Goal: Task Accomplishment & Management: Manage account settings

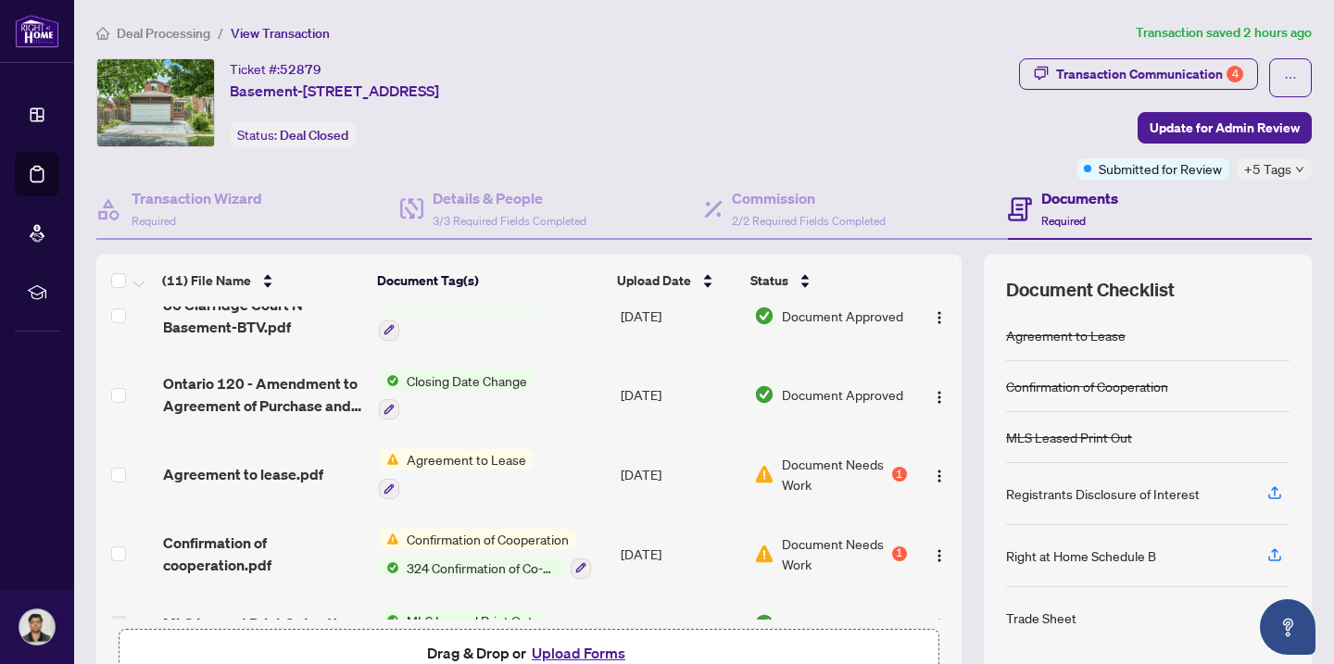
scroll to position [365, 0]
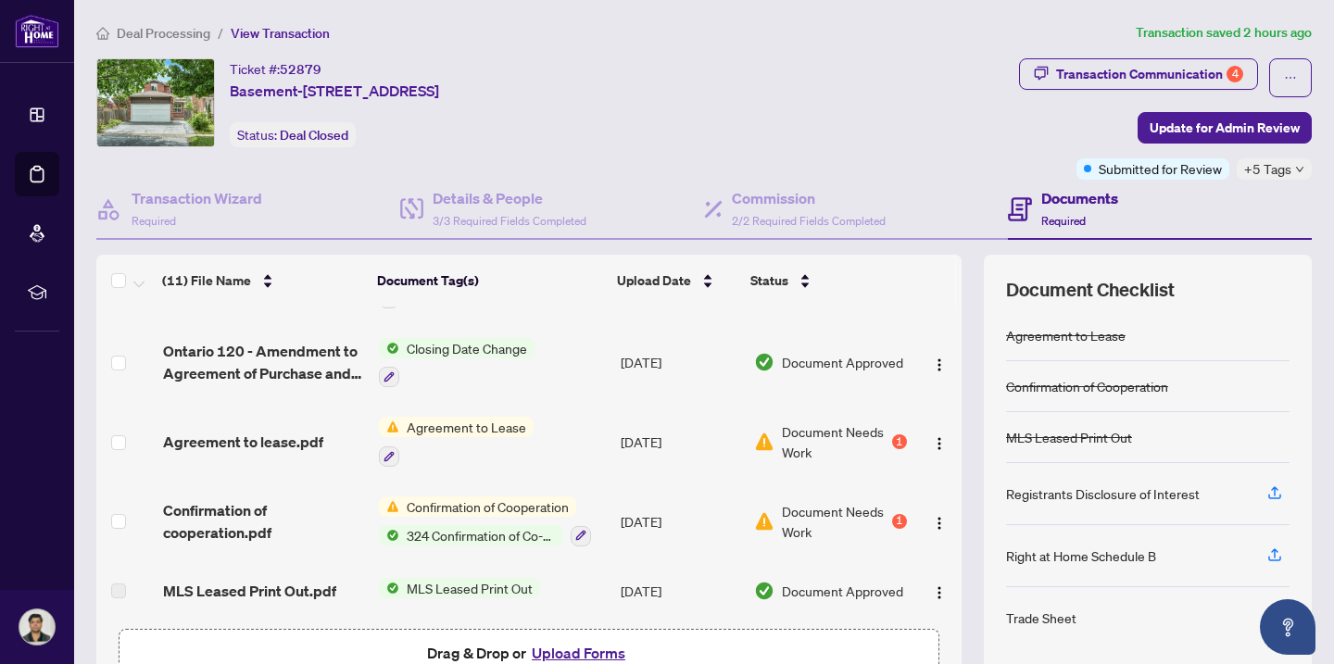
click at [800, 442] on span "Document Needs Work" at bounding box center [835, 441] width 107 height 41
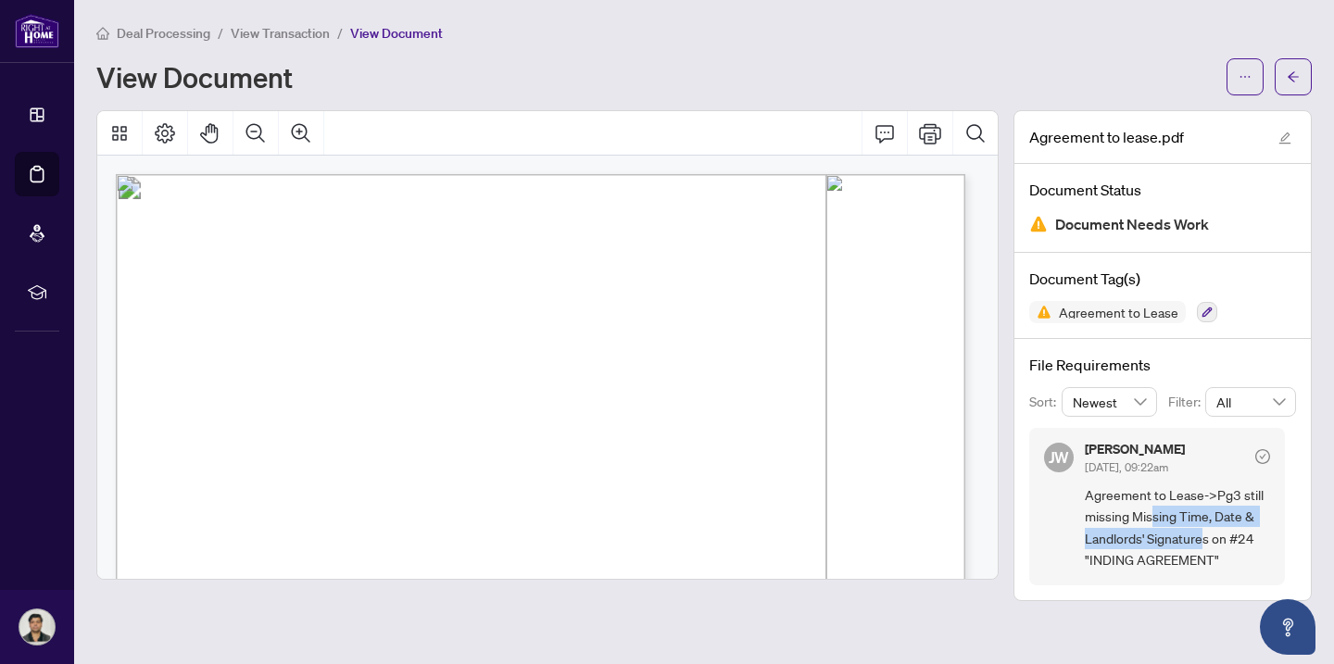
drag, startPoint x: 1156, startPoint y: 518, endPoint x: 1211, endPoint y: 535, distance: 57.1
click at [1211, 535] on span "Agreement to Lease->Pg3 still missing Missing Time, Date & Landlords' Signature…" at bounding box center [1177, 527] width 185 height 87
click at [1192, 545] on span "Agreement to Lease->Pg3 still missing Missing Time, Date & Landlords' Signature…" at bounding box center [1177, 527] width 185 height 87
click at [1201, 546] on span "Agreement to Lease->Pg3 still missing Missing Time, Date & Landlords' Signature…" at bounding box center [1177, 527] width 185 height 87
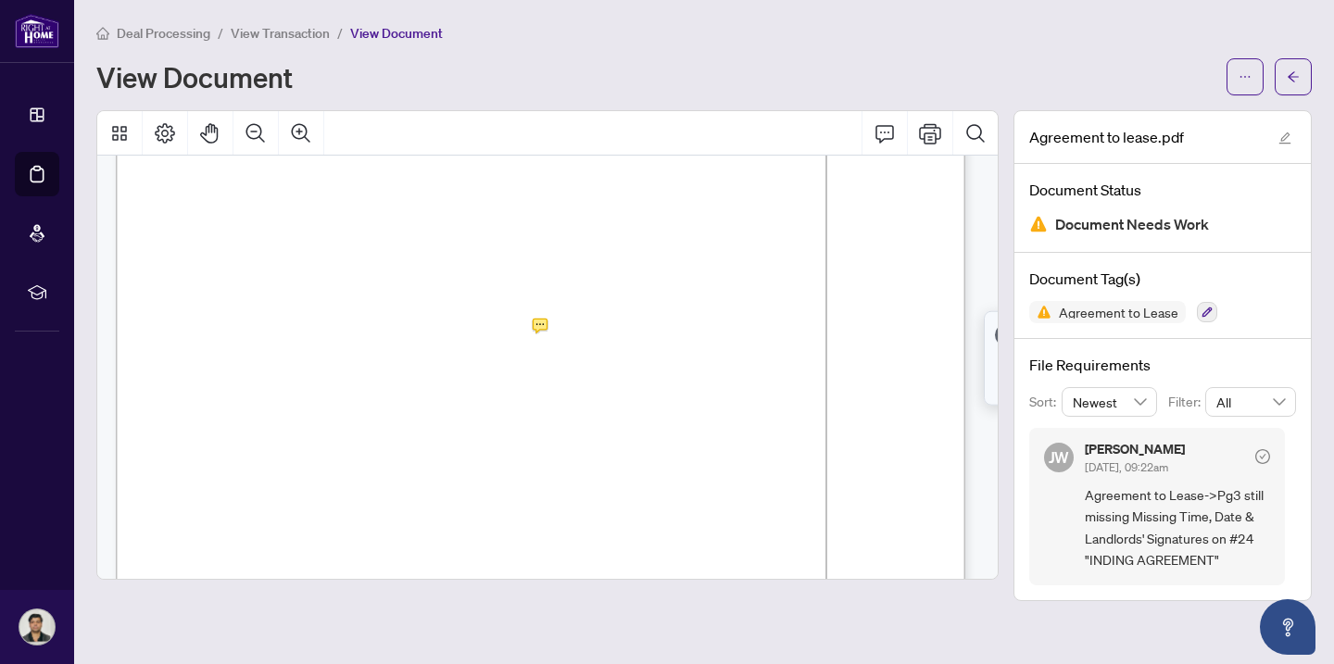
scroll to position [2485, 0]
click at [928, 134] on icon "Print" at bounding box center [930, 133] width 22 height 22
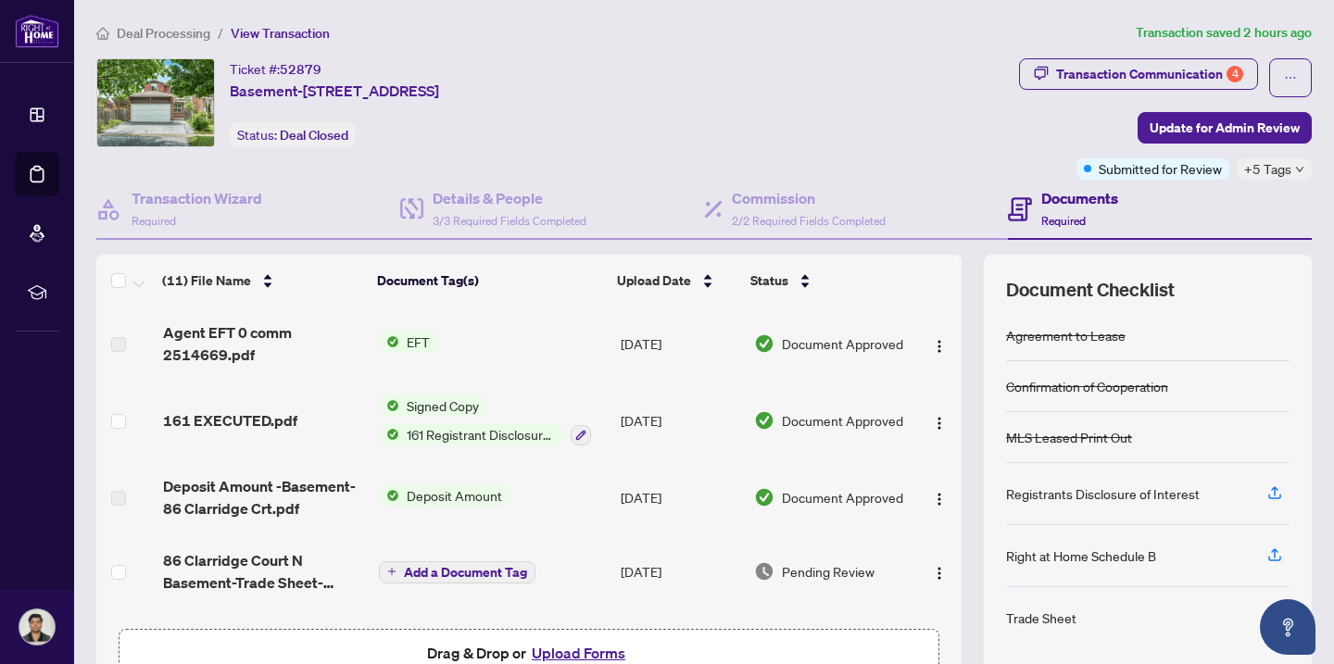
drag, startPoint x: 941, startPoint y: 324, endPoint x: 939, endPoint y: 343, distance: 18.6
click at [939, 343] on td at bounding box center [937, 344] width 47 height 74
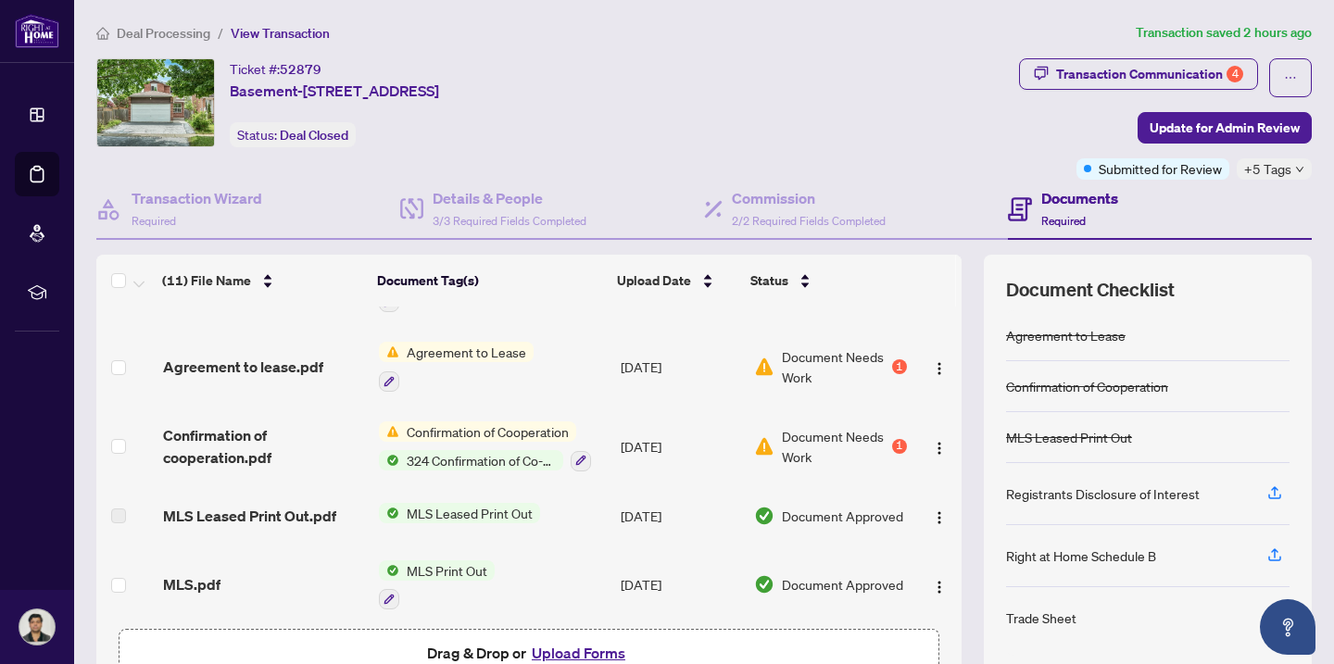
scroll to position [477, 0]
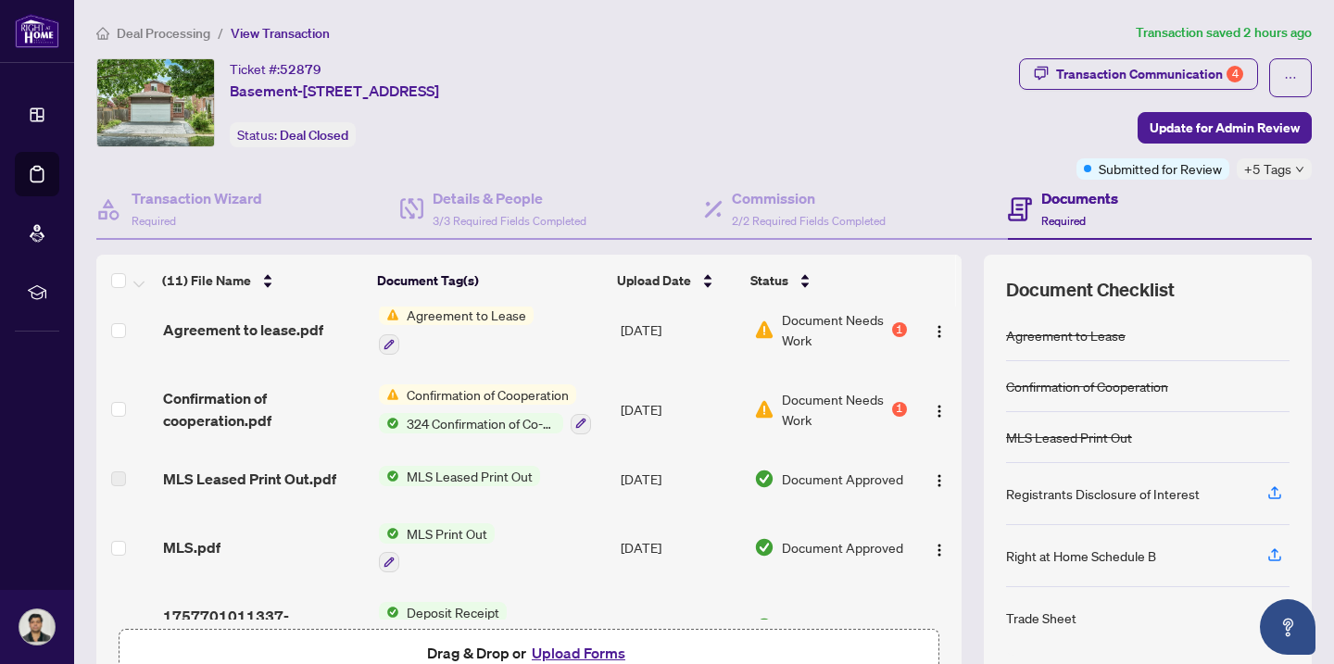
click at [442, 413] on span "324 Confirmation of Co-operation and Representation - Tenant/Landlord" at bounding box center [481, 423] width 164 height 20
click at [296, 404] on span "Confirmation of cooperation.pdf" at bounding box center [264, 409] width 202 height 44
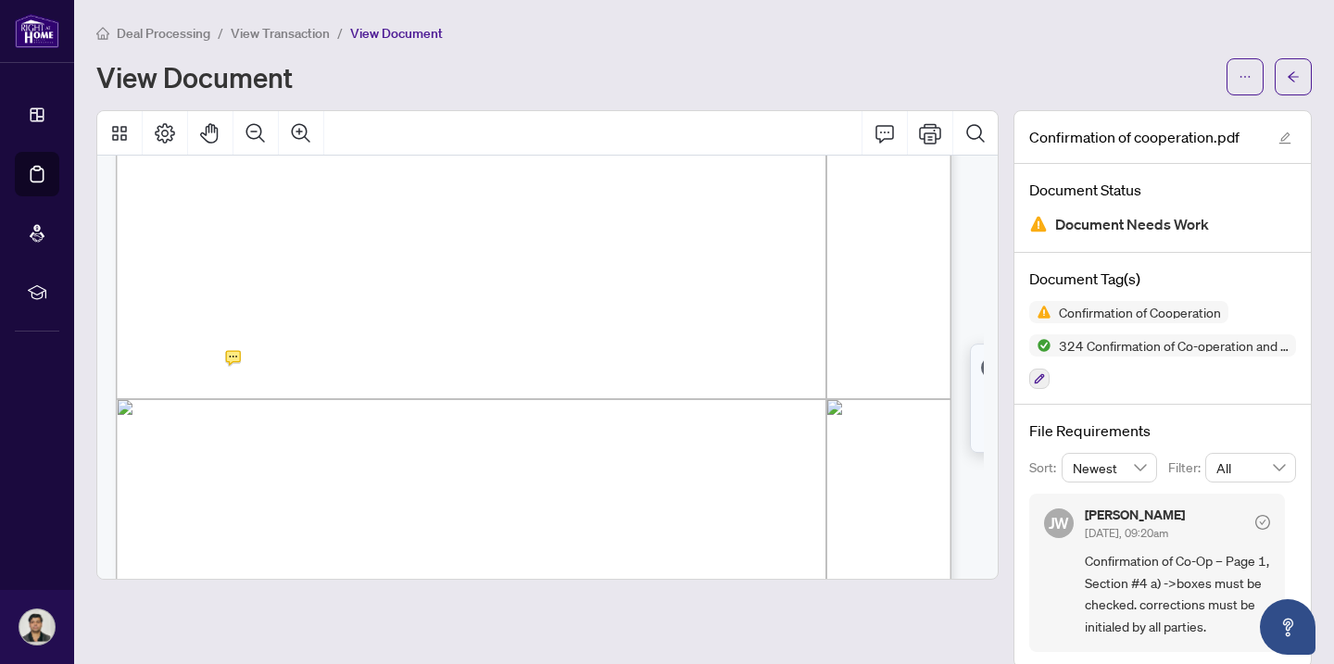
scroll to position [440, 0]
click at [875, 137] on icon "Comment" at bounding box center [884, 134] width 19 height 18
click at [919, 133] on icon "Print" at bounding box center [930, 133] width 22 height 22
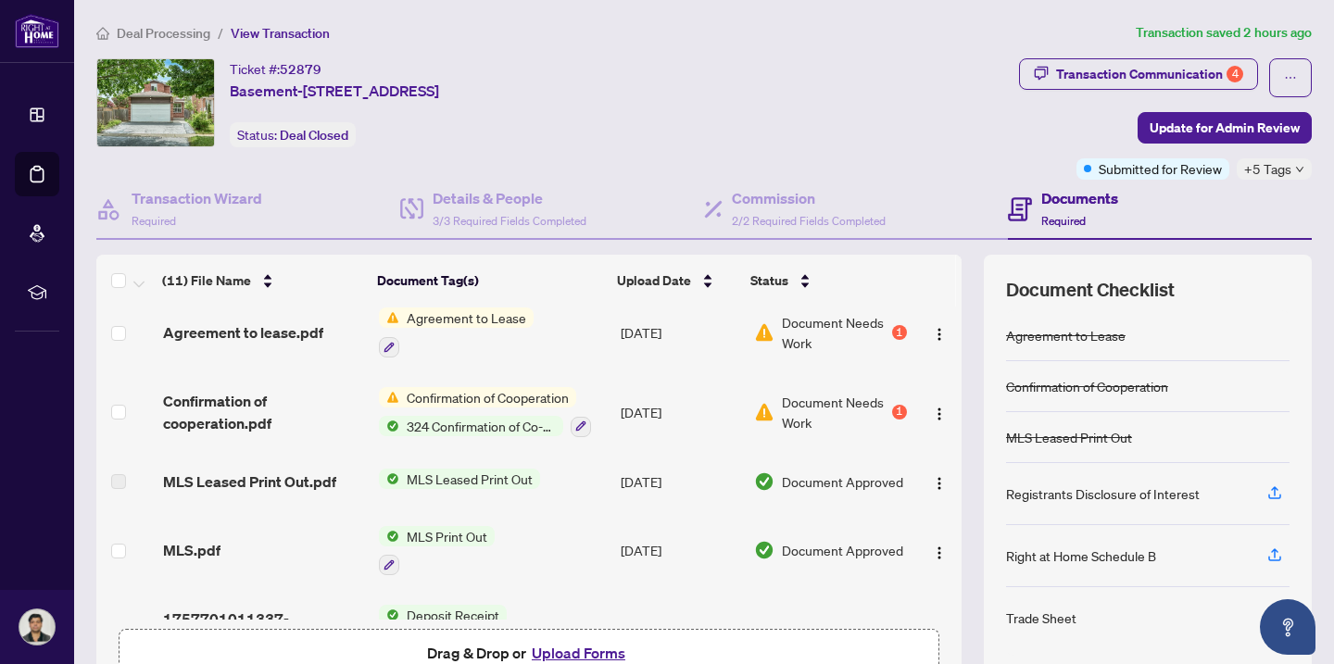
scroll to position [497, 0]
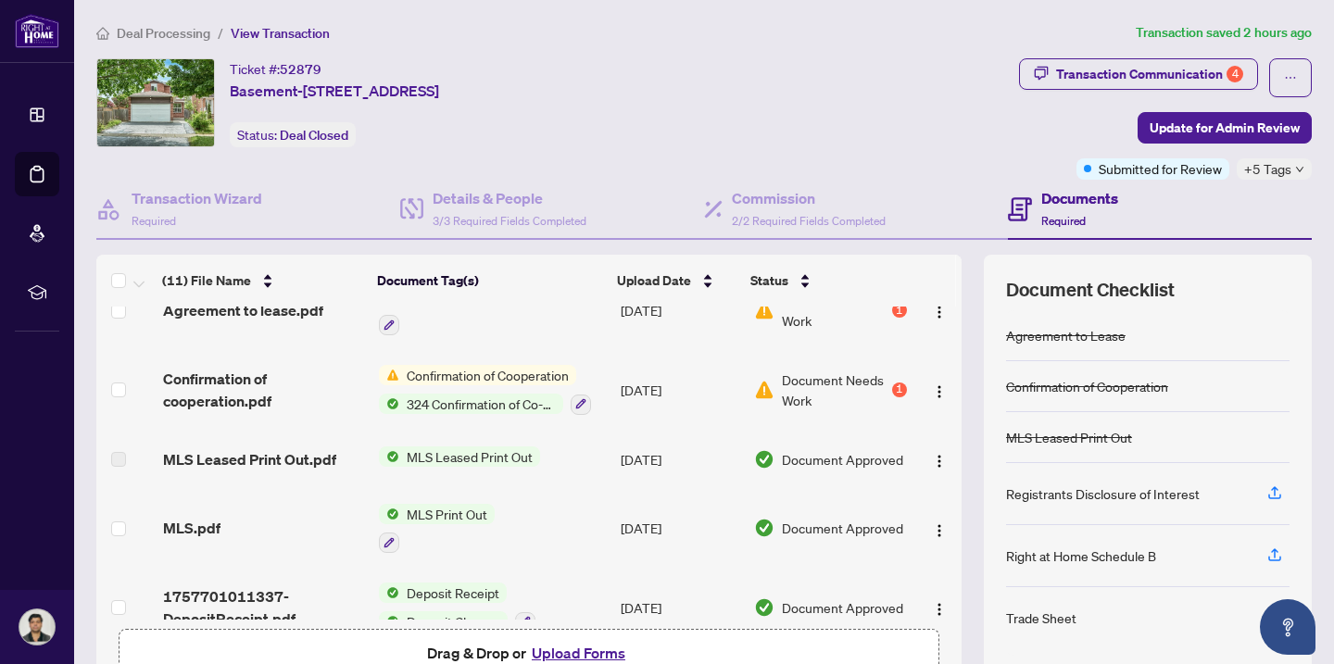
click at [569, 650] on button "Upload Forms" at bounding box center [578, 653] width 105 height 24
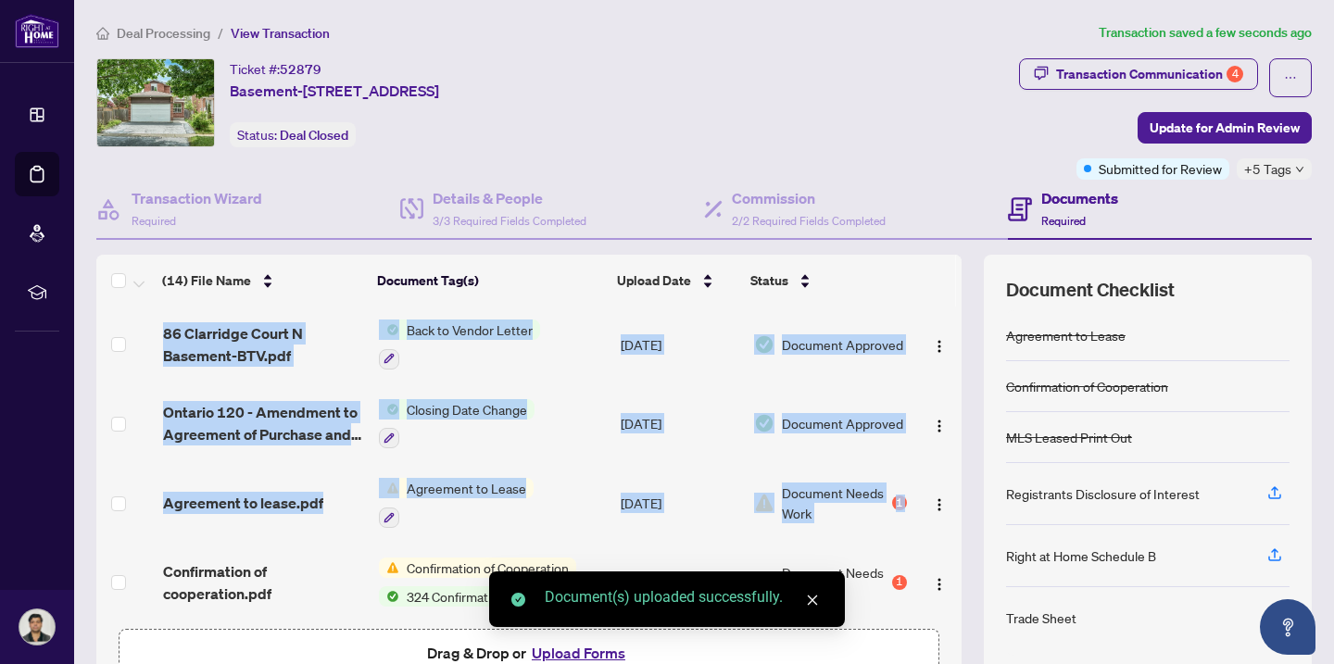
drag, startPoint x: 941, startPoint y: 493, endPoint x: 944, endPoint y: 567, distance: 74.2
click at [944, 567] on div "Trade sheet 1.pdf Add a Document Tag [DATE] Pending Review 400-Agreement to lea…" at bounding box center [528, 463] width 865 height 313
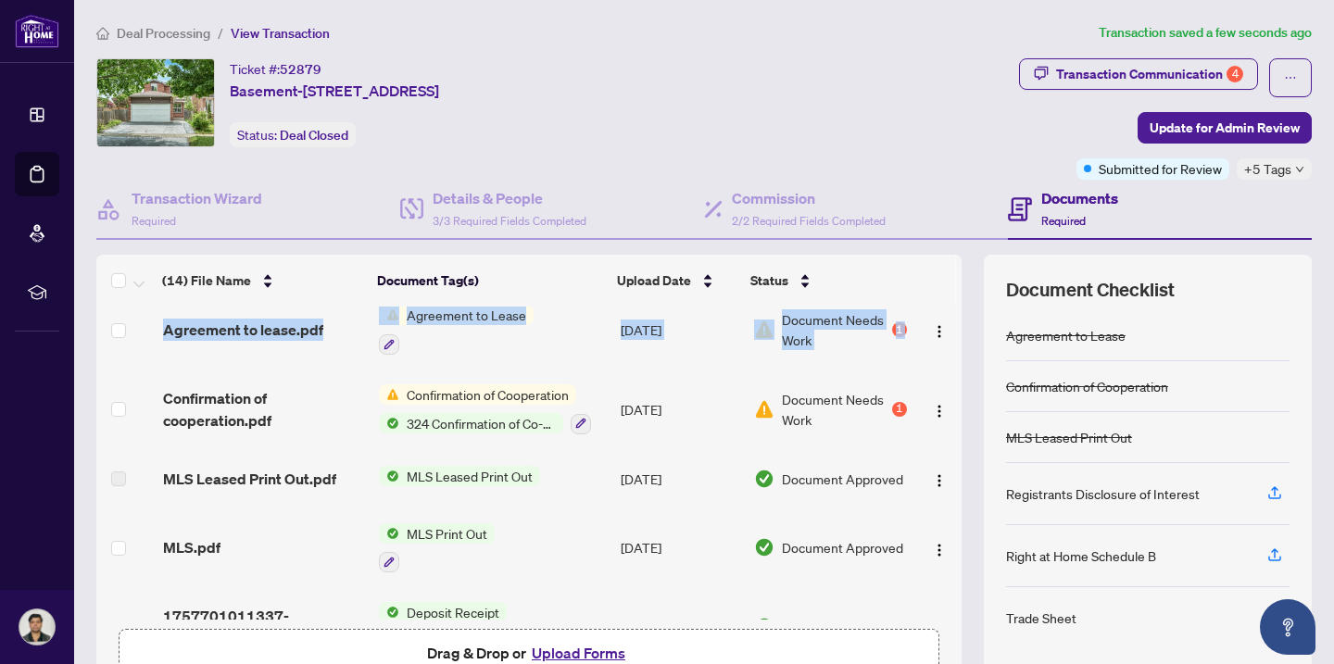
scroll to position [725, 0]
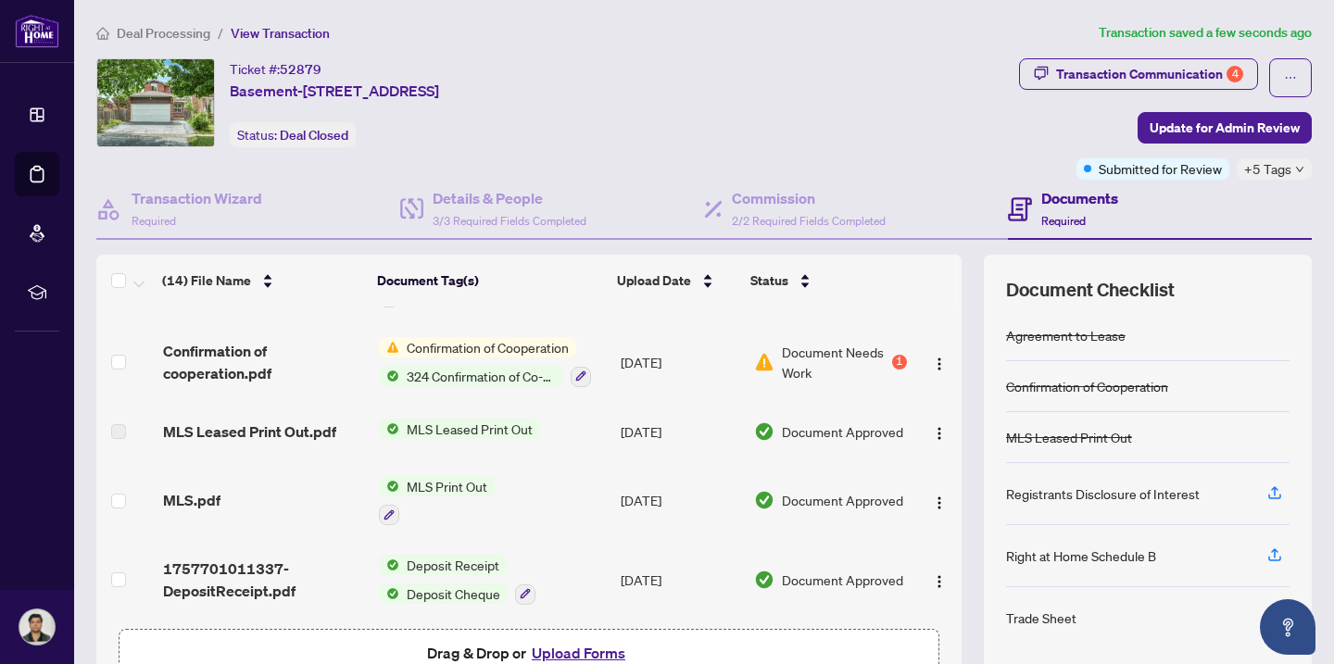
click at [957, 485] on div "(14) File Name Document Tag(s) Upload Date Status Trade sheet 1.pdf Add a Docum…" at bounding box center [703, 482] width 1215 height 454
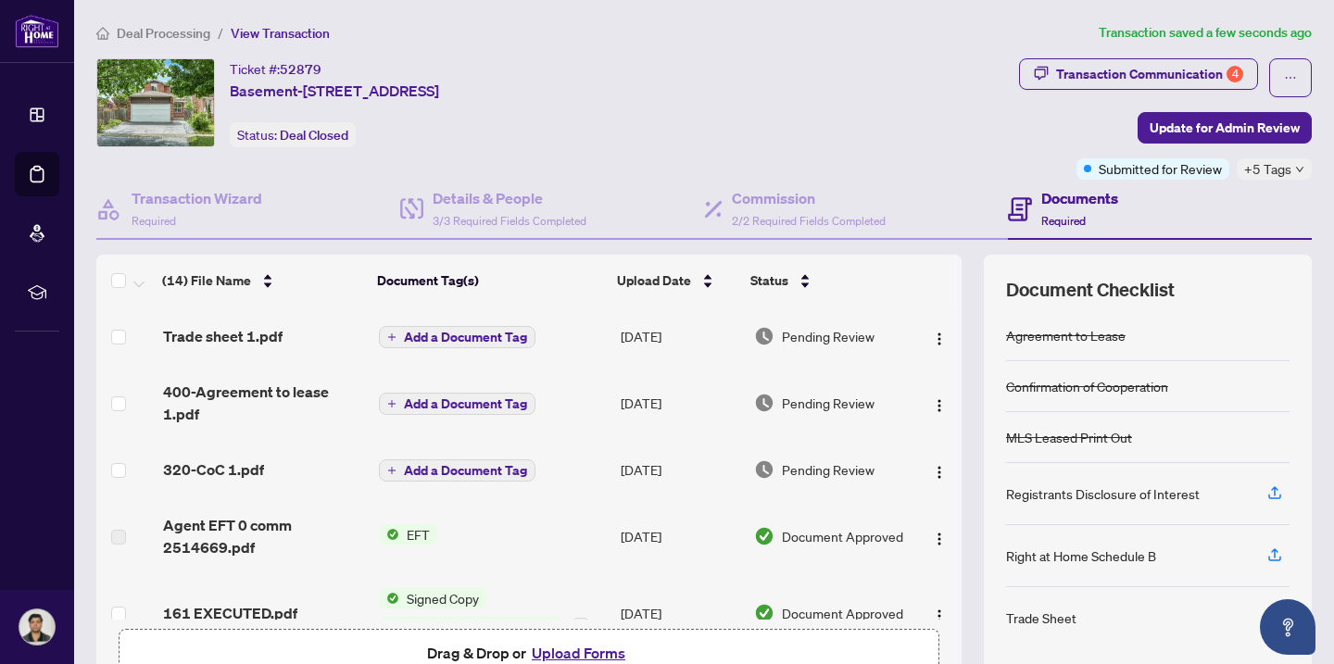
click at [439, 406] on span "Add a Document Tag" at bounding box center [465, 403] width 123 height 13
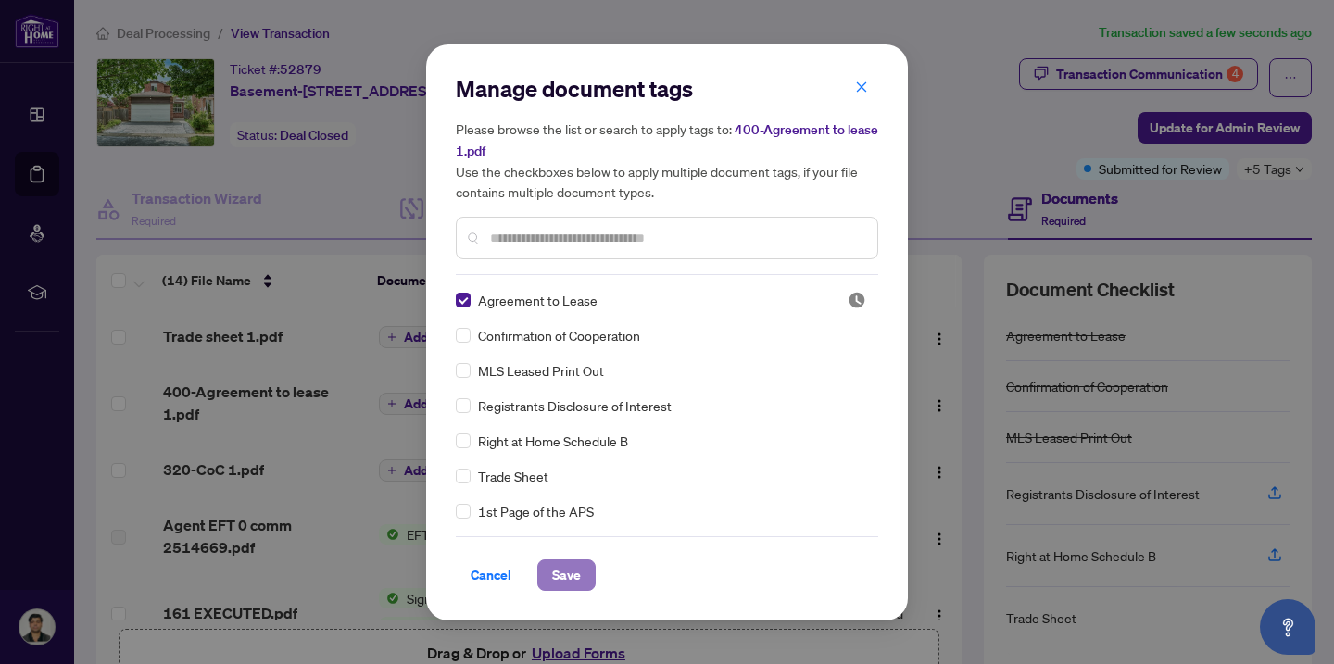
click at [569, 566] on span "Save" at bounding box center [566, 575] width 29 height 30
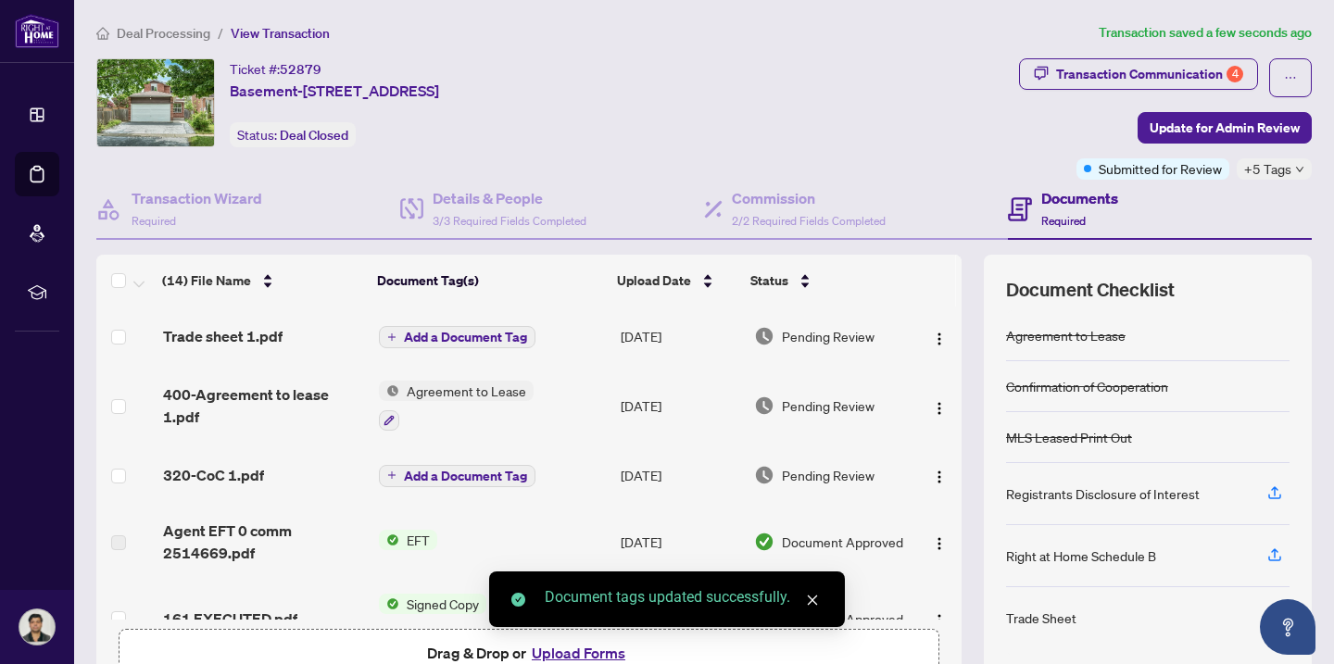
click at [459, 474] on span "Add a Document Tag" at bounding box center [465, 476] width 123 height 13
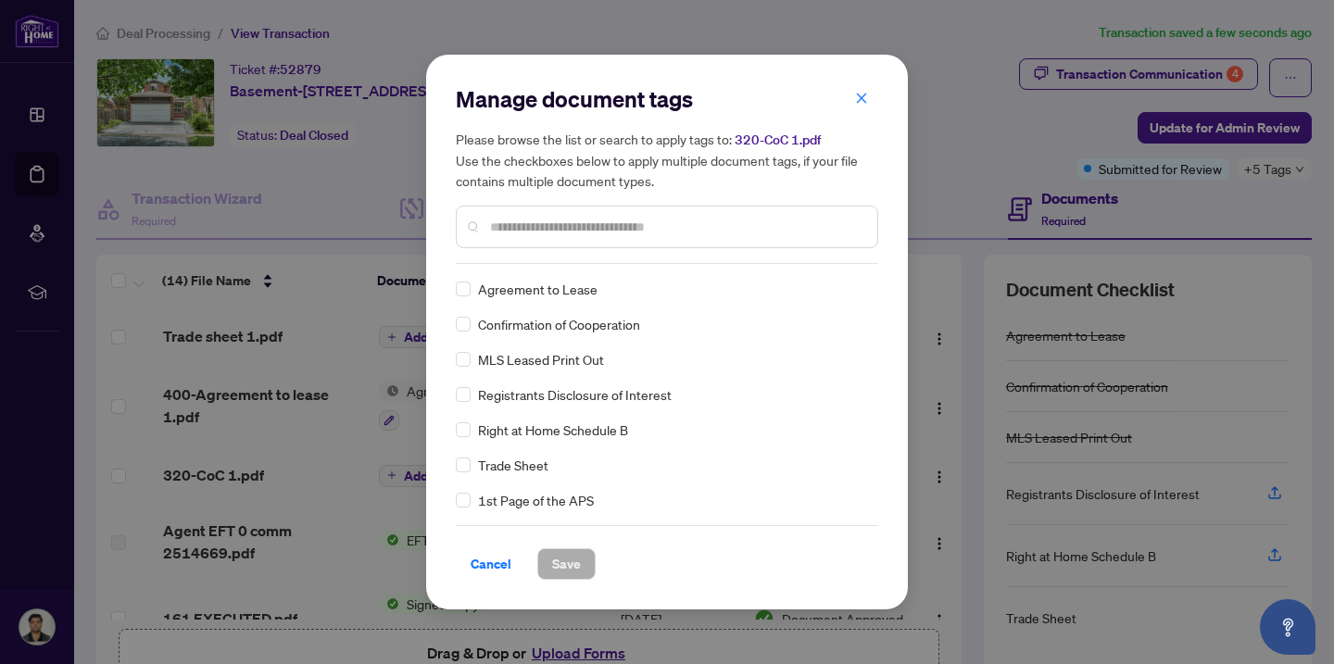
click at [516, 265] on div "Manage document tags Please browse the list or search to apply tags to: 320-CoC…" at bounding box center [667, 332] width 422 height 496
click at [514, 325] on span "Confirmation of Cooperation" at bounding box center [559, 324] width 162 height 20
click at [573, 563] on button "Save" at bounding box center [566, 563] width 58 height 31
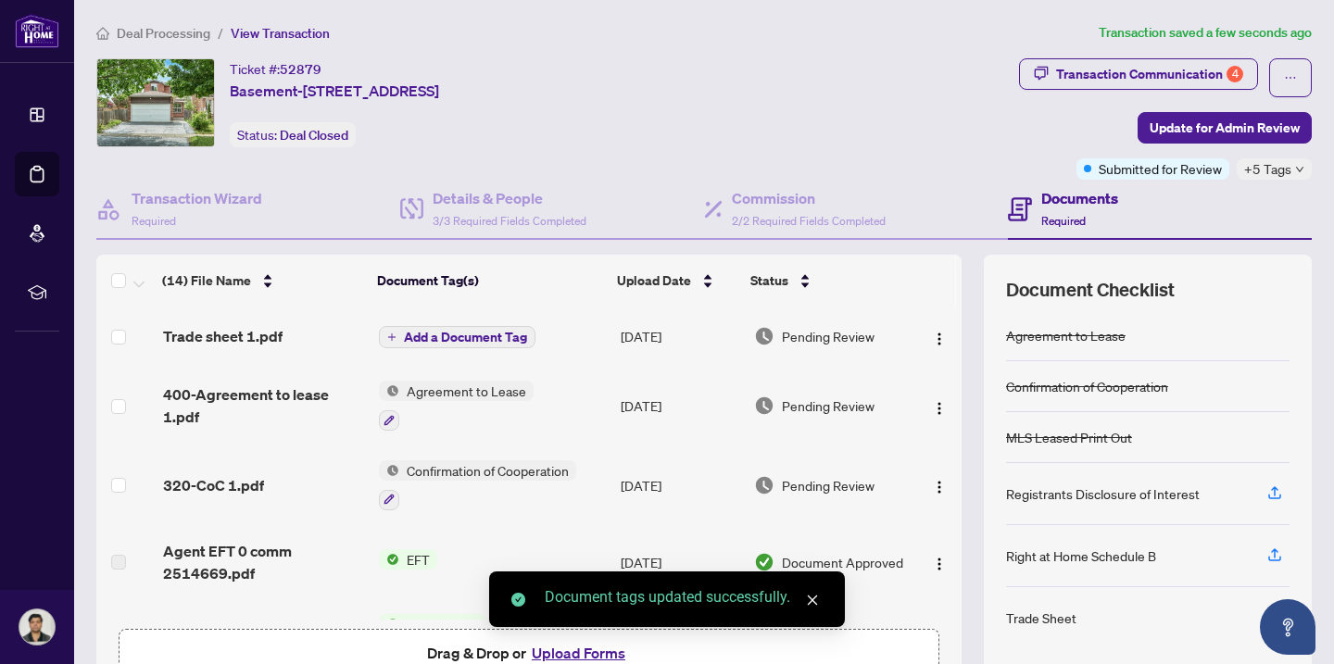
click at [422, 333] on span "Add a Document Tag" at bounding box center [465, 337] width 123 height 13
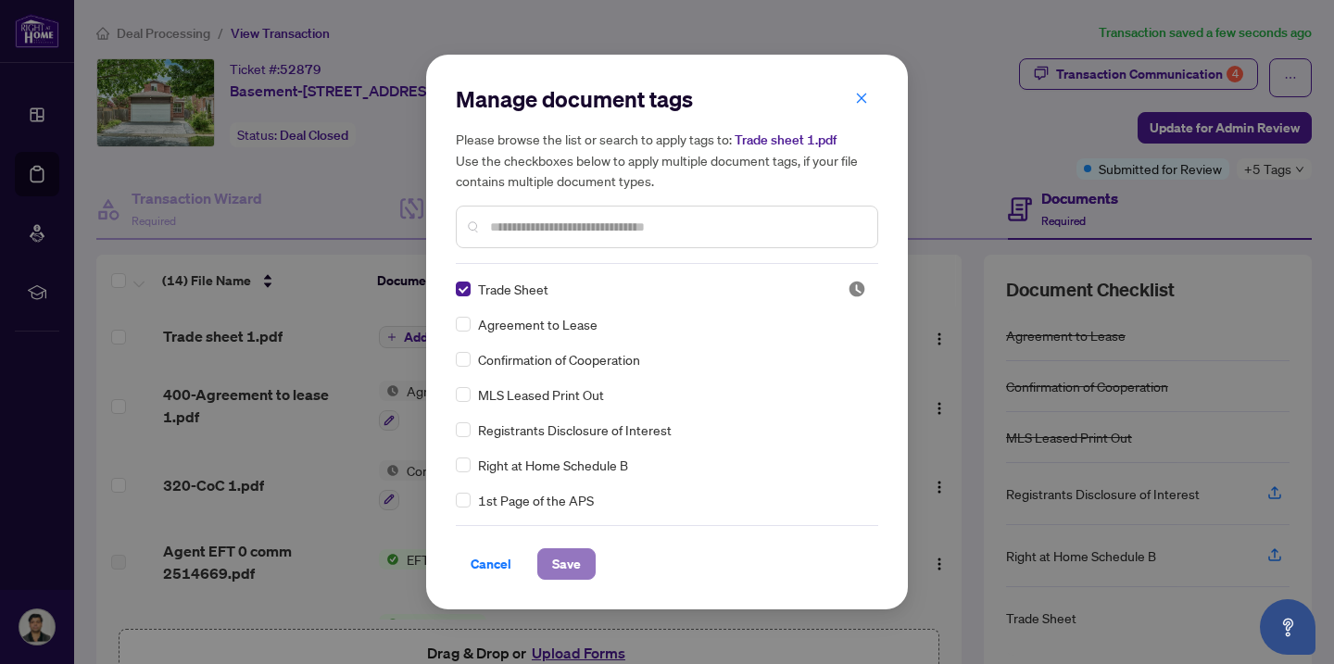
click at [565, 556] on span "Save" at bounding box center [566, 564] width 29 height 30
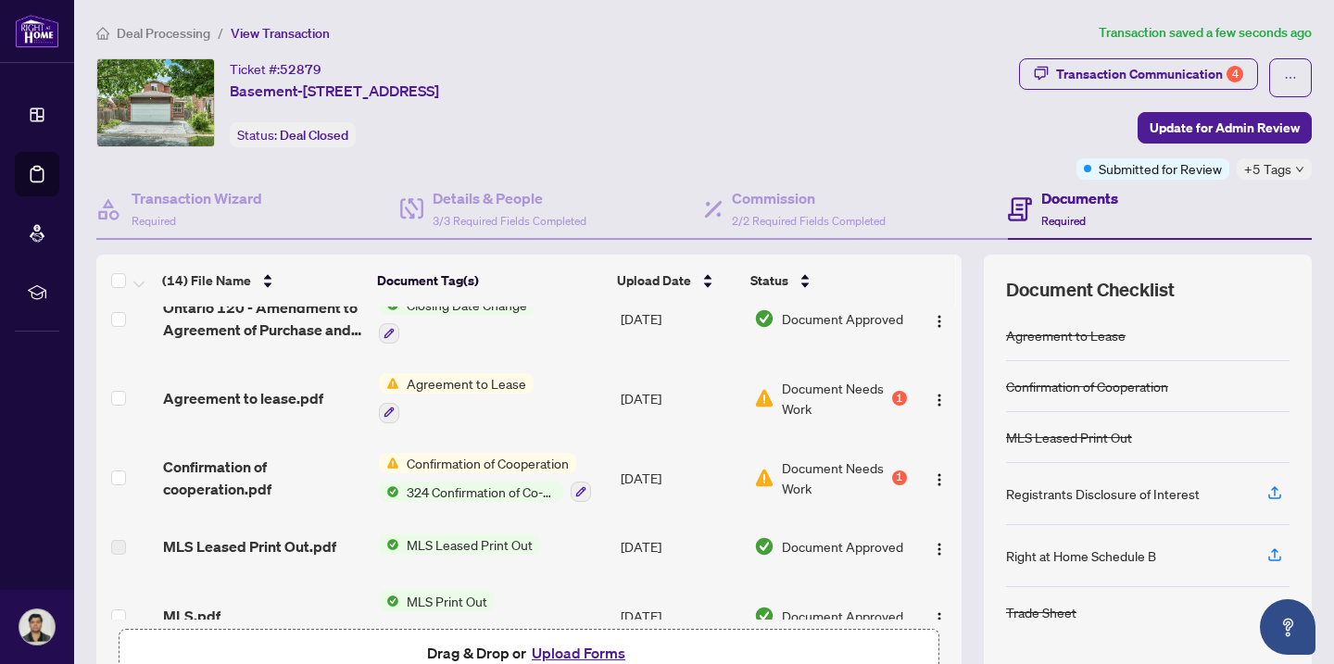
scroll to position [648, 0]
click at [932, 392] on img "button" at bounding box center [939, 399] width 15 height 15
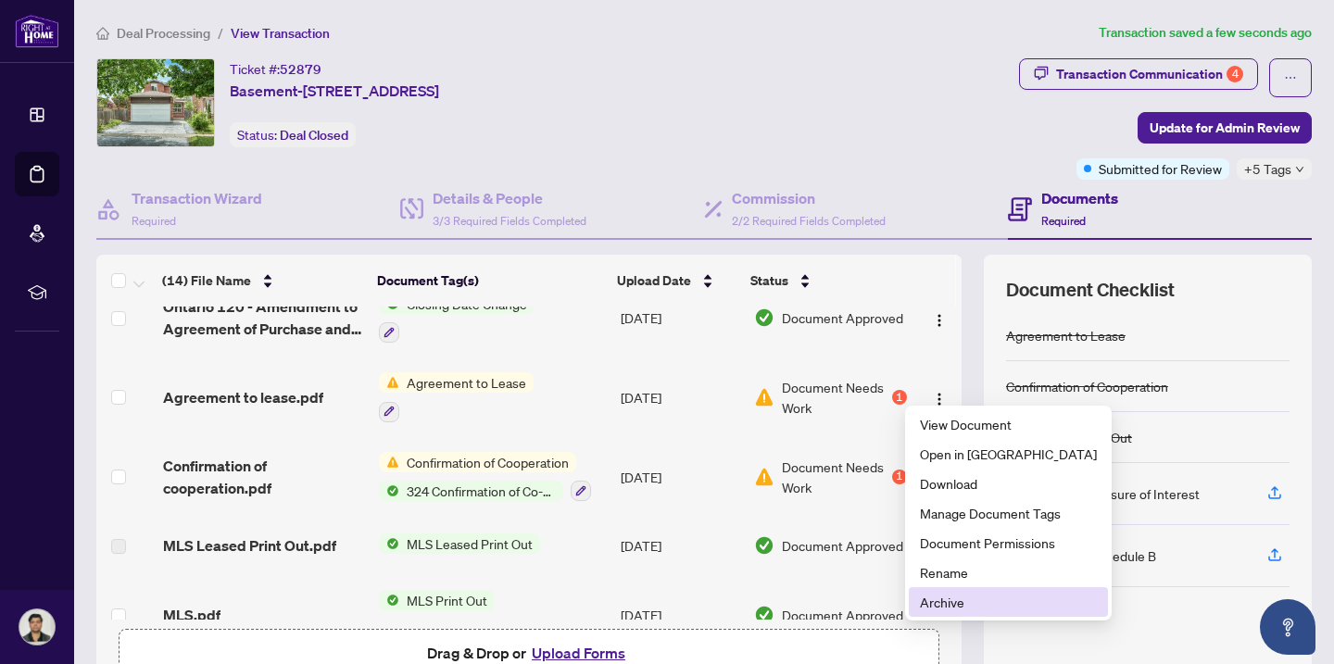
click at [959, 595] on span "Archive" at bounding box center [1008, 602] width 177 height 20
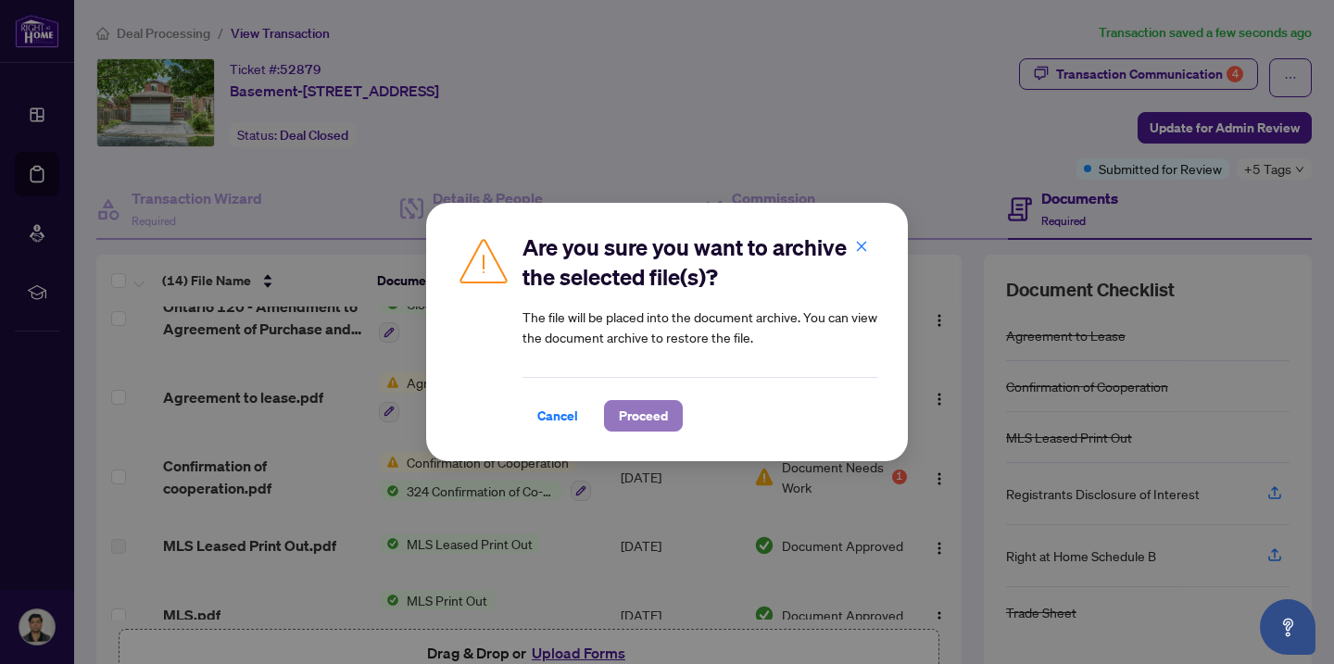
click at [640, 421] on span "Proceed" at bounding box center [643, 416] width 49 height 30
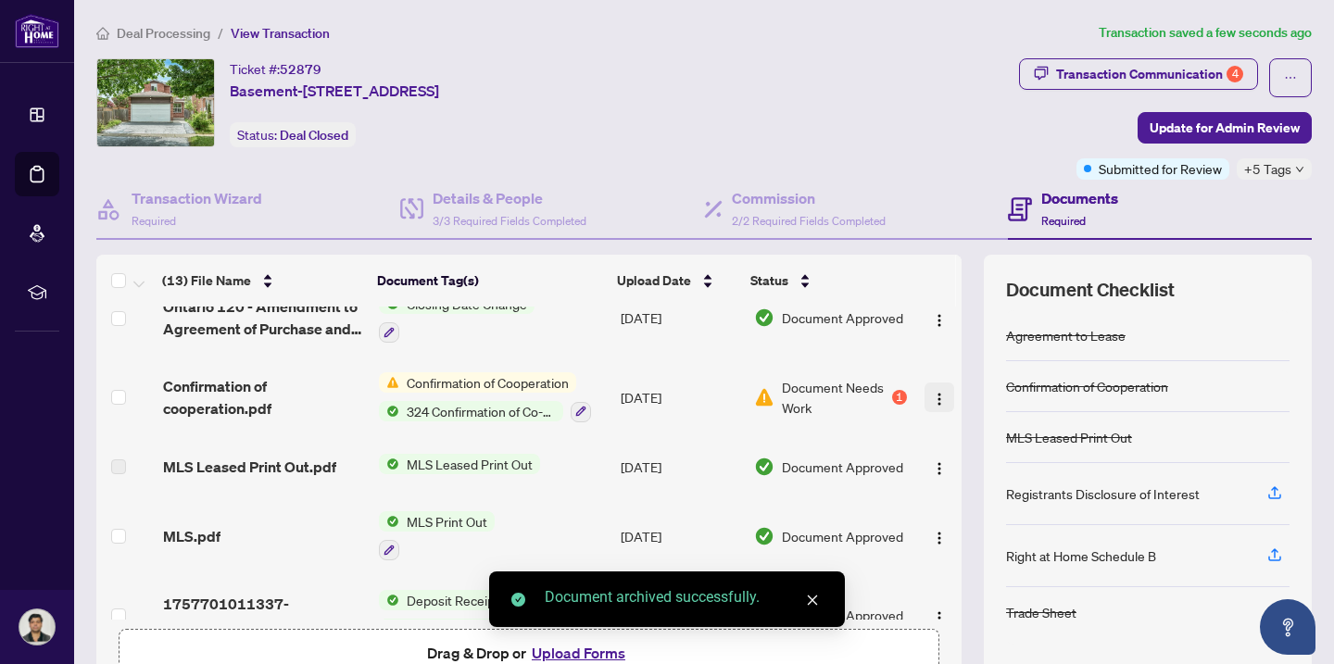
click at [932, 392] on img "button" at bounding box center [939, 399] width 15 height 15
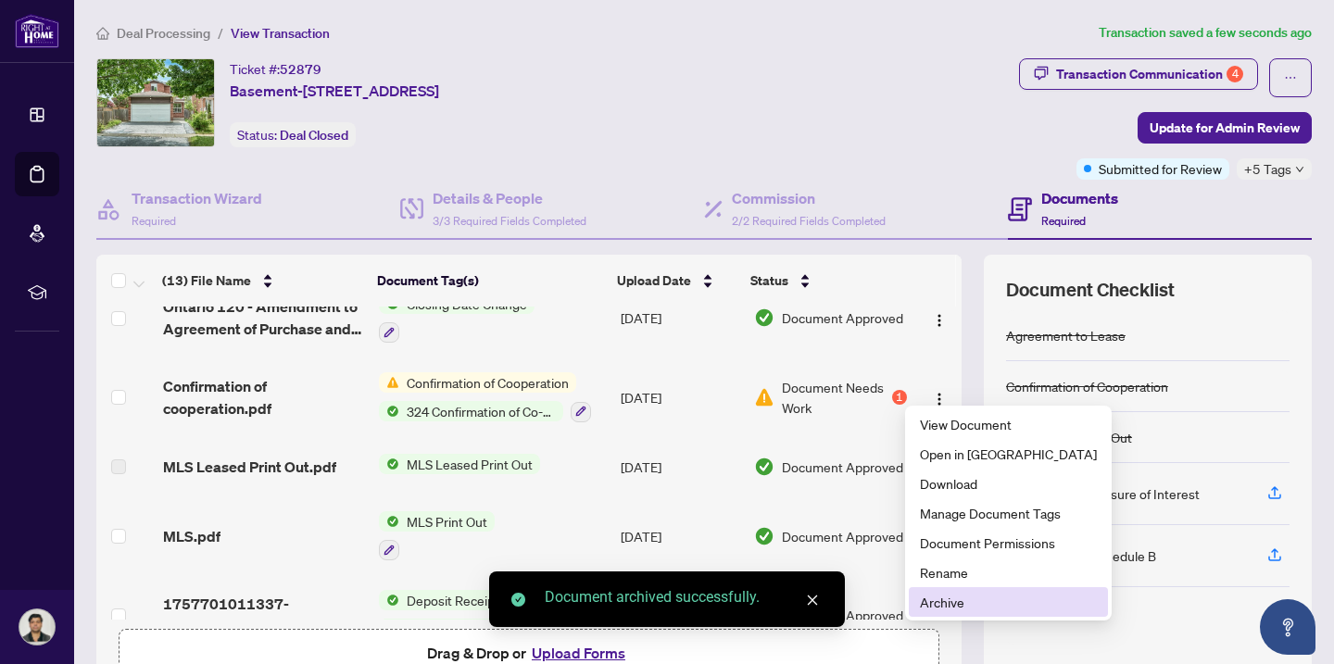
click at [955, 601] on span "Archive" at bounding box center [1008, 602] width 177 height 20
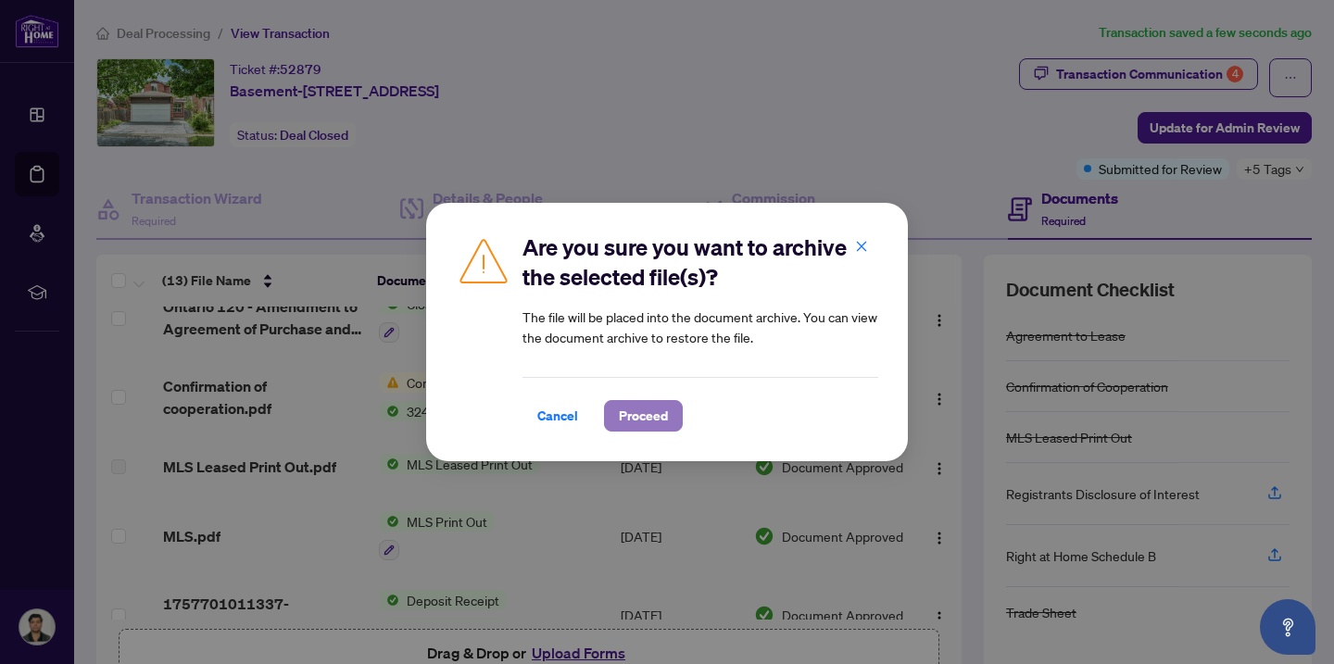
click at [658, 418] on button "Proceed" at bounding box center [643, 415] width 79 height 31
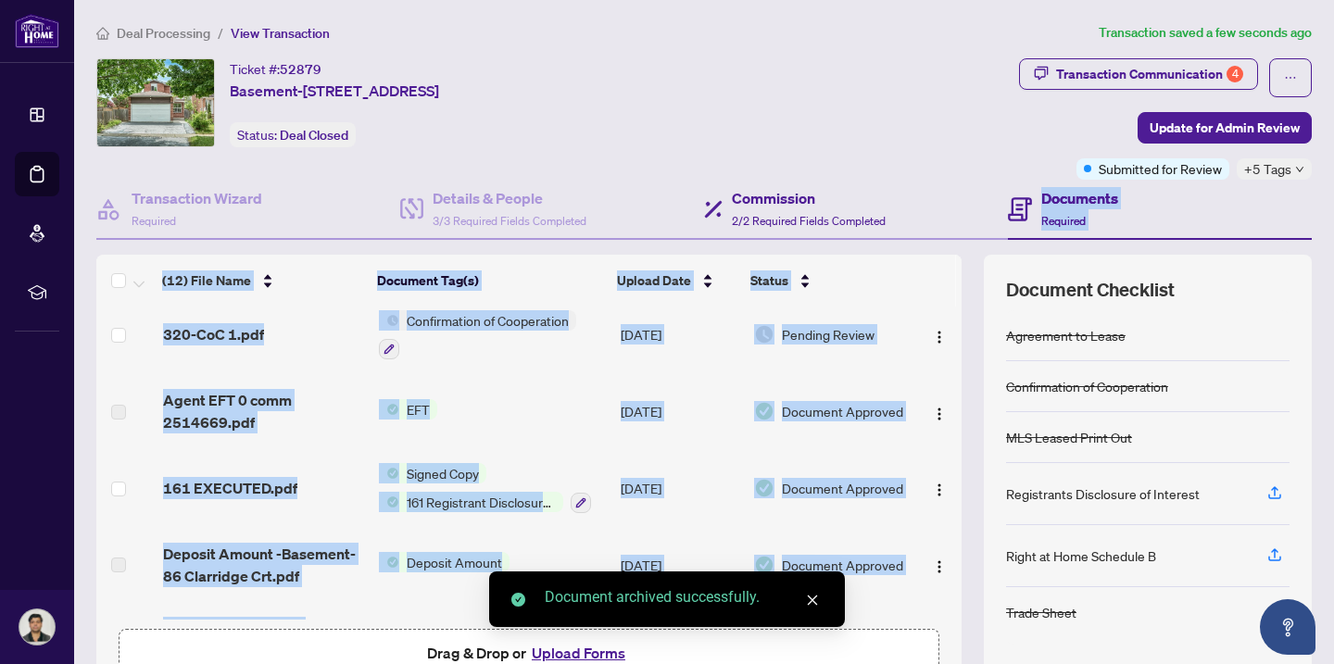
scroll to position [0, 0]
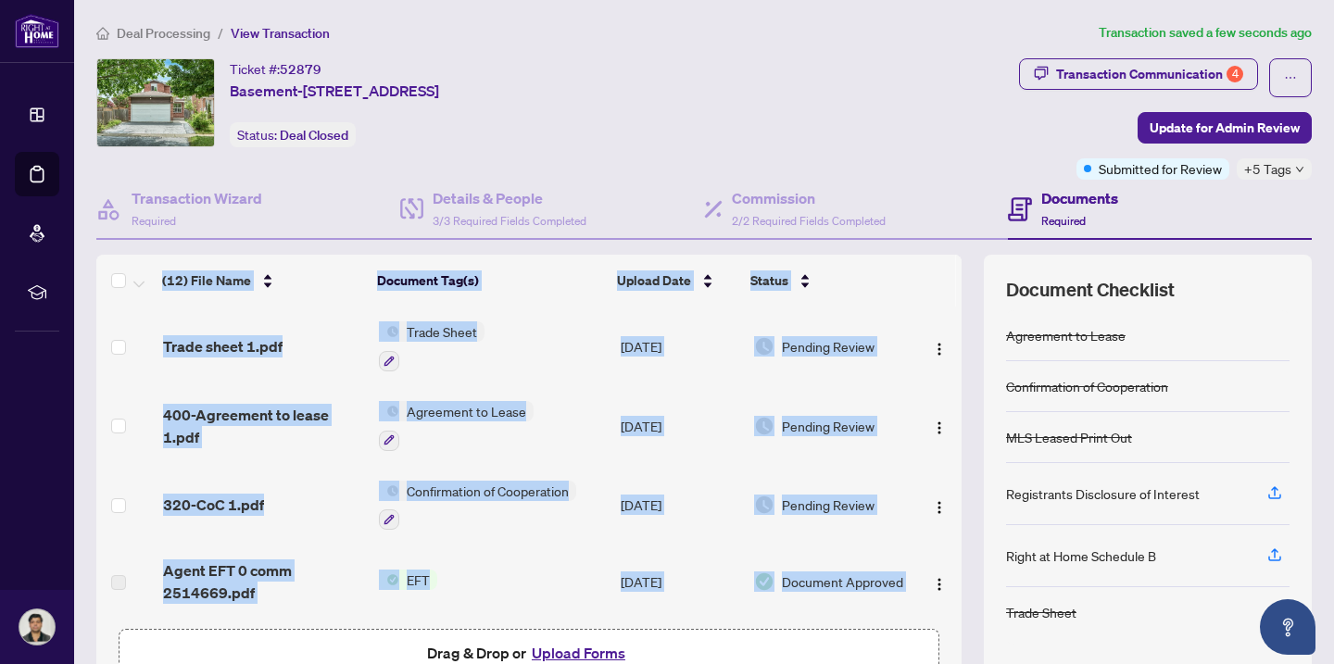
drag, startPoint x: 941, startPoint y: 532, endPoint x: 910, endPoint y: 250, distance: 283.4
click at [910, 250] on div "Transaction Wizard Required Details & People 3/3 Required Fields Completed Comm…" at bounding box center [703, 444] width 1215 height 529
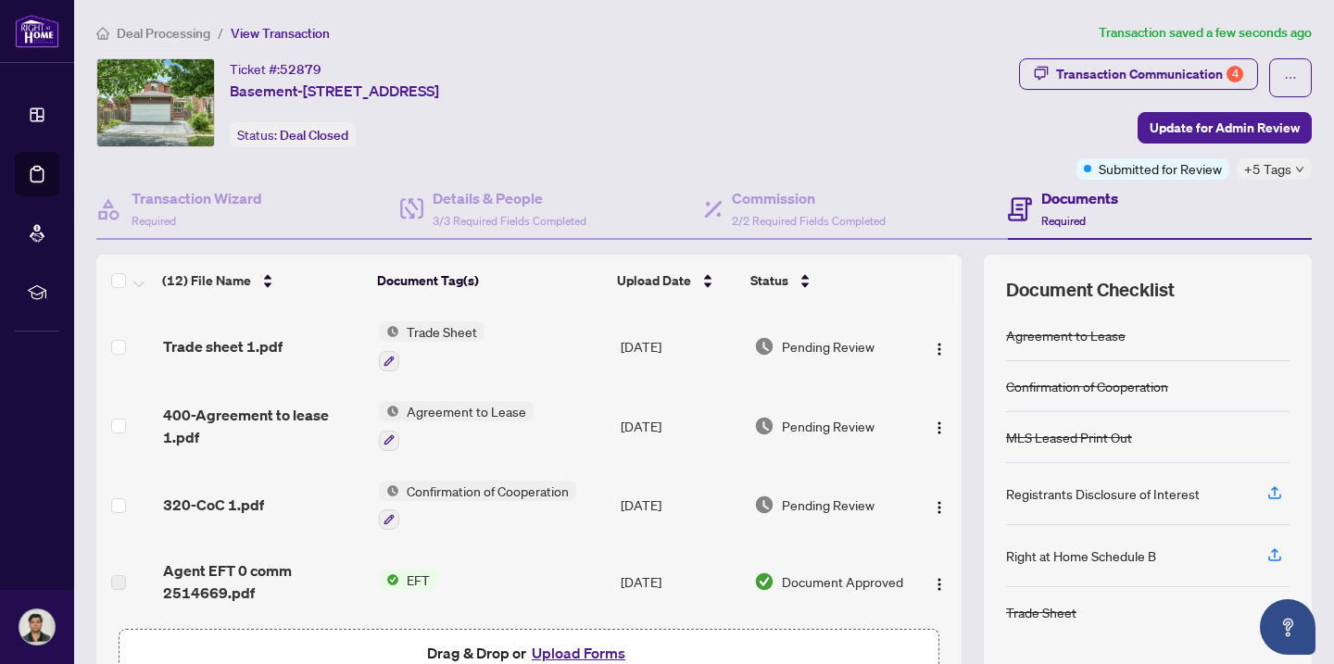
click at [909, 286] on th at bounding box center [932, 281] width 47 height 52
click at [1187, 124] on span "Update for Admin Review" at bounding box center [1225, 128] width 150 height 30
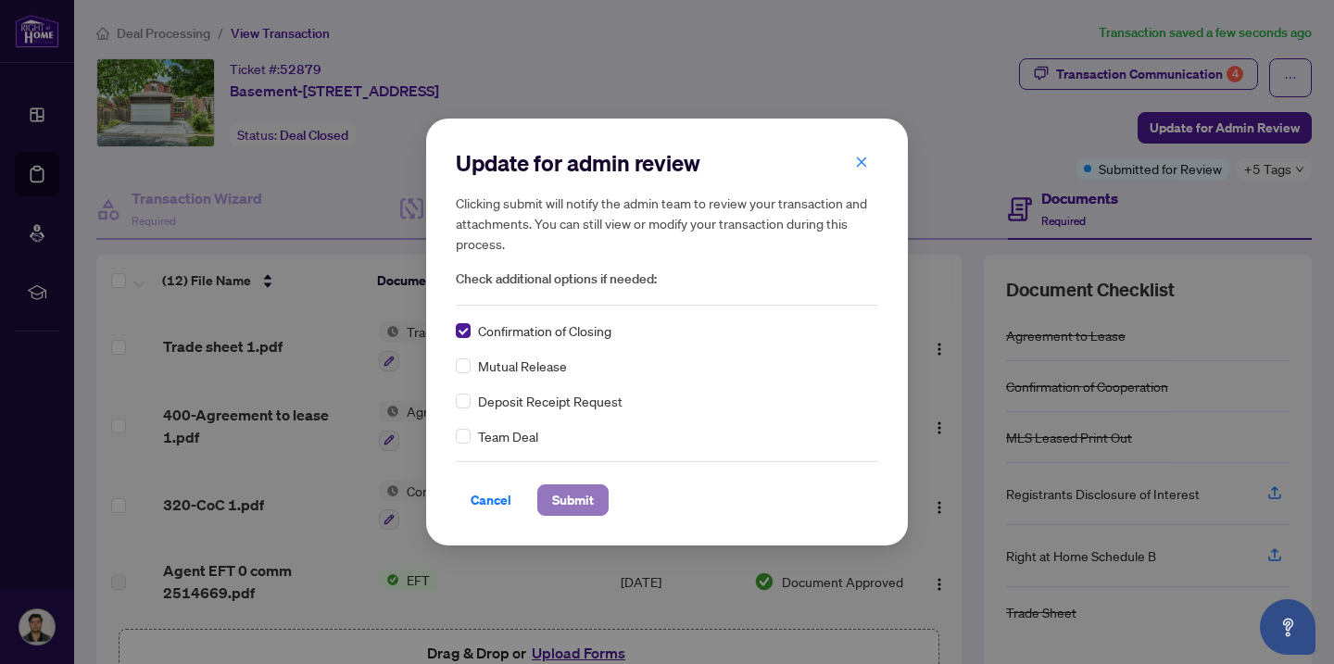
click at [580, 509] on span "Submit" at bounding box center [573, 500] width 42 height 30
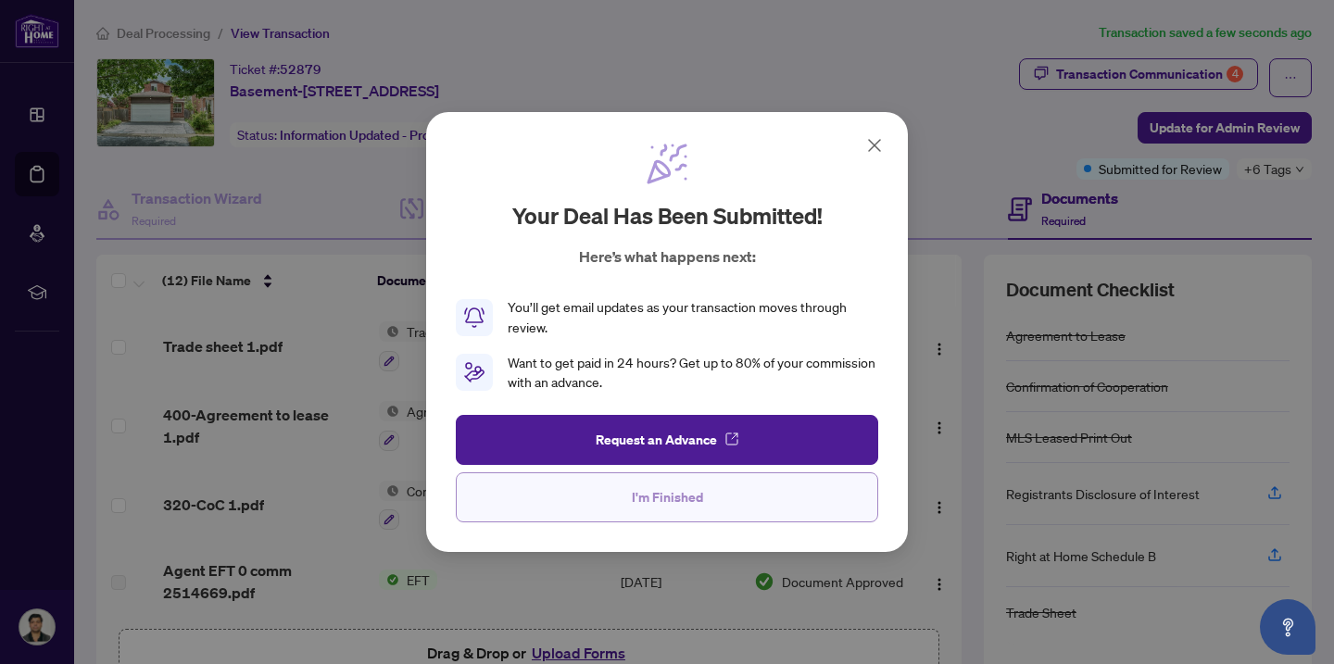
click at [704, 508] on button "I'm Finished" at bounding box center [667, 497] width 422 height 50
